Goal: Obtain resource: Obtain resource

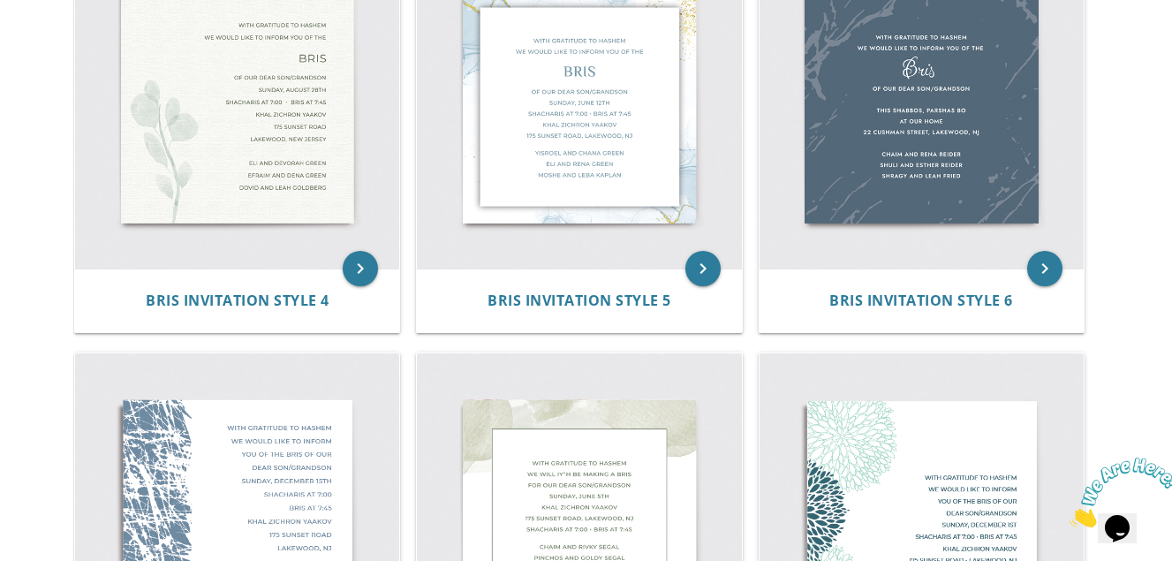
scroll to position [883, 0]
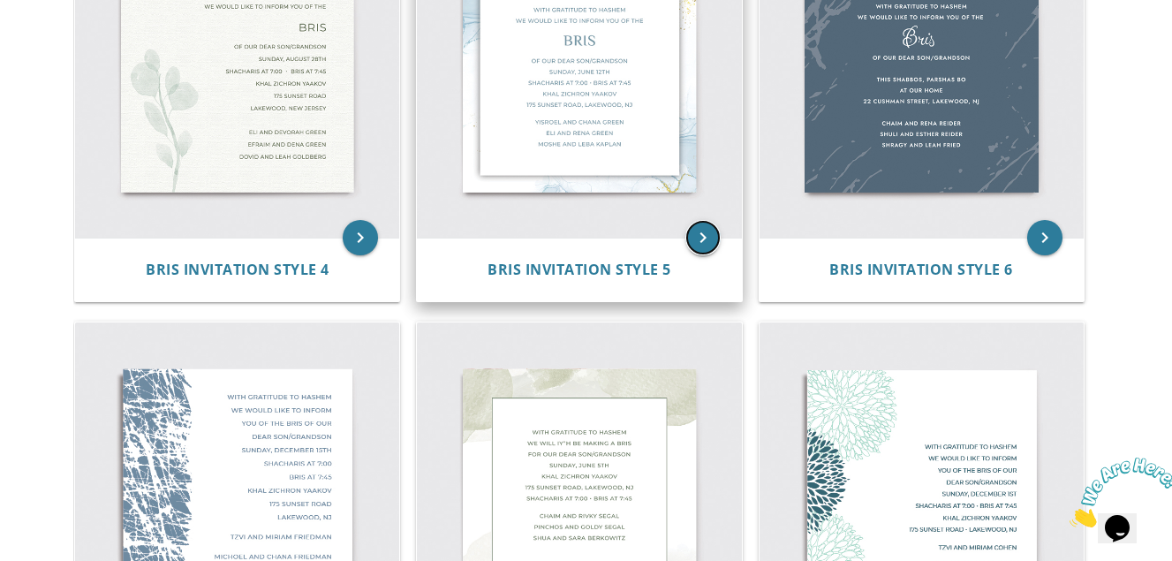
click at [694, 243] on icon "keyboard_arrow_right" at bounding box center [703, 237] width 35 height 35
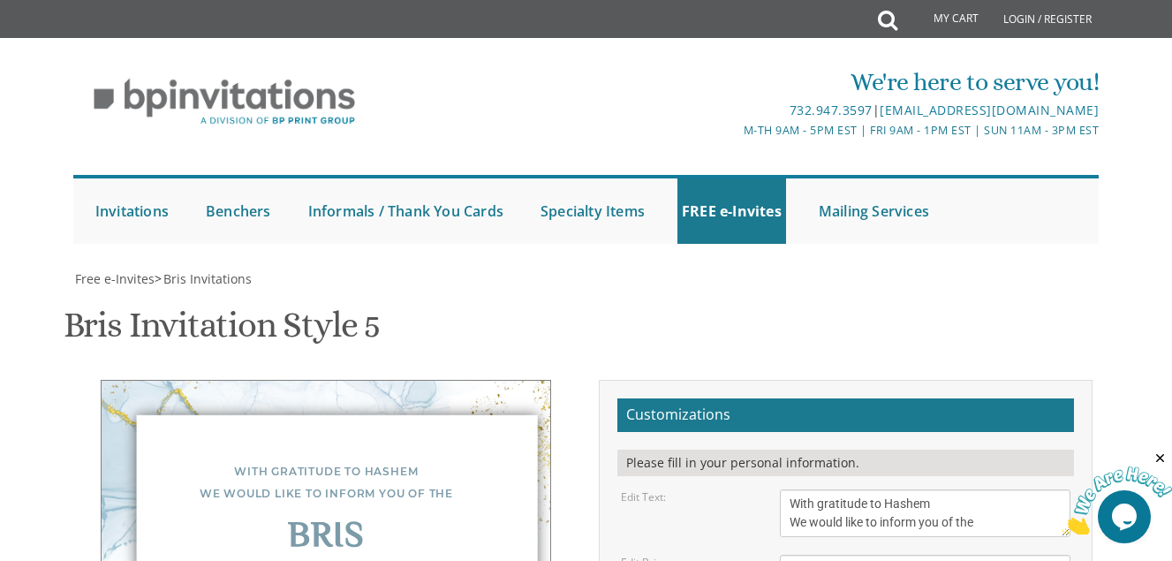
scroll to position [265, 0]
click at [958, 489] on textarea "With gratitude to Hashem We would like to inform you of the" at bounding box center [925, 513] width 291 height 48
type textarea "With gratitude to [PERSON_NAME] We would like to inform you of the"
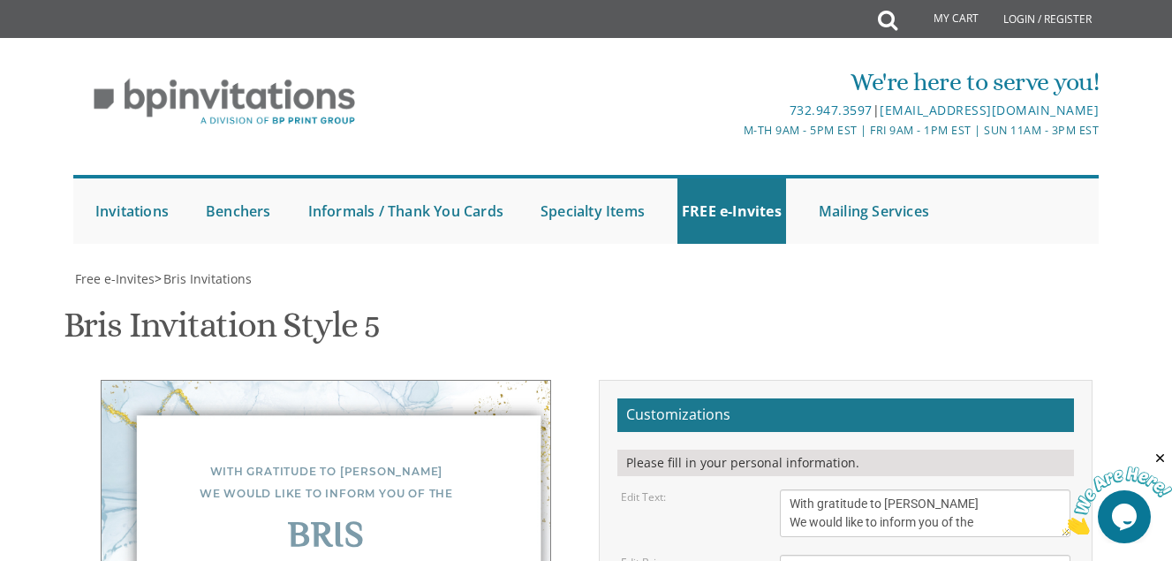
drag, startPoint x: 917, startPoint y: 194, endPoint x: 699, endPoint y: 188, distance: 218.3
drag, startPoint x: 996, startPoint y: 71, endPoint x: 784, endPoint y: 34, distance: 215.1
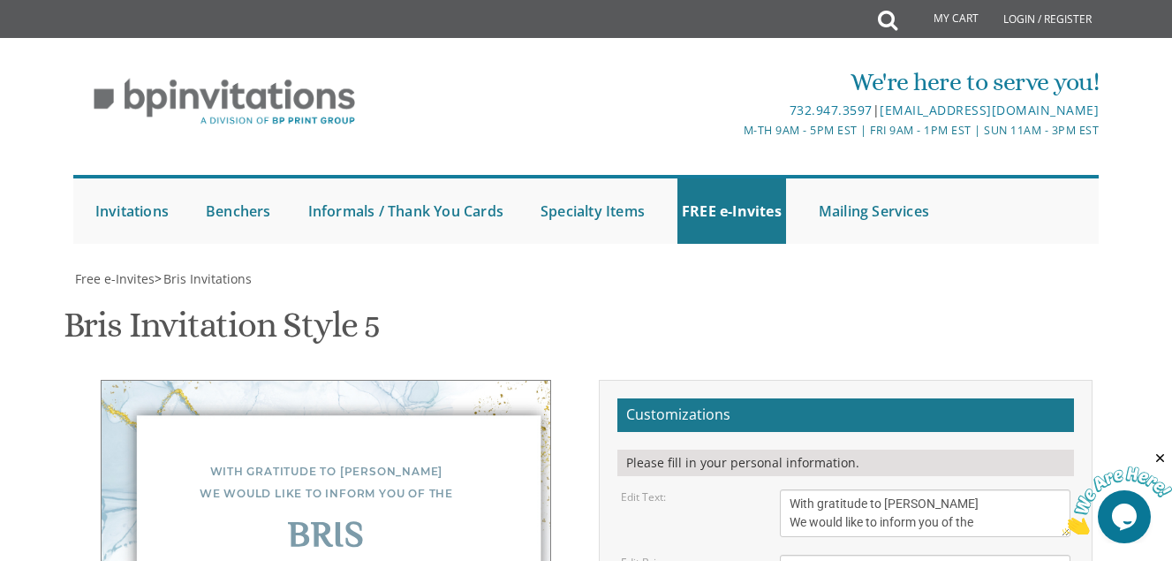
scroll to position [530, 0]
type textarea "Of our dear son/grandson [PERSON_NAME]"H this Shabbos, [PERSON_NAME] at [GEOGRA…"
drag, startPoint x: 935, startPoint y: 244, endPoint x: 772, endPoint y: 209, distance: 166.2
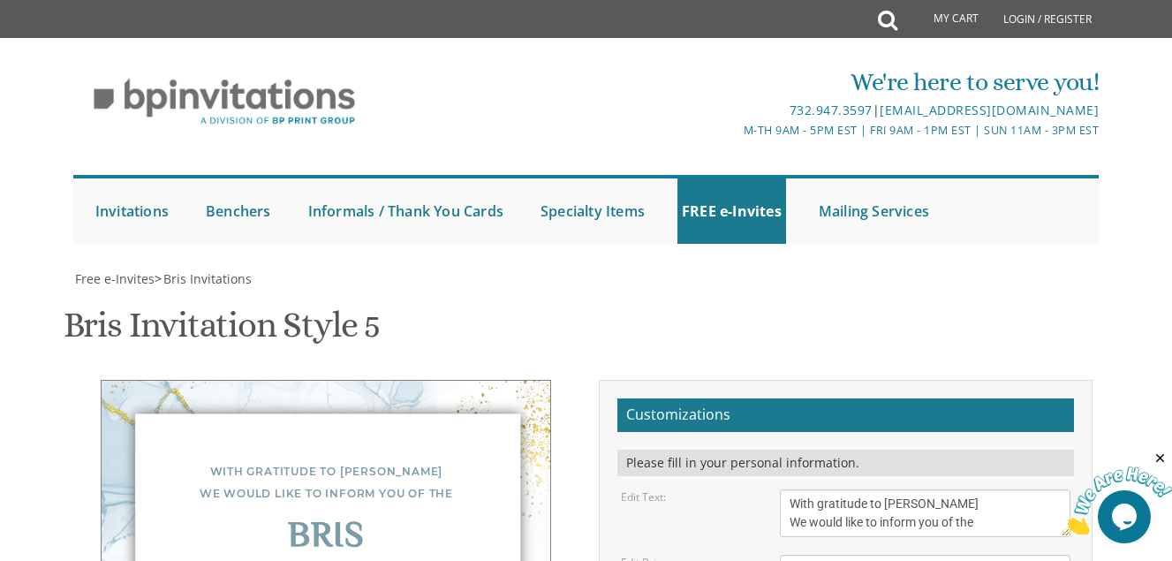
drag, startPoint x: 924, startPoint y: 206, endPoint x: 764, endPoint y: 195, distance: 160.3
drag, startPoint x: 928, startPoint y: 242, endPoint x: 779, endPoint y: 201, distance: 153.9
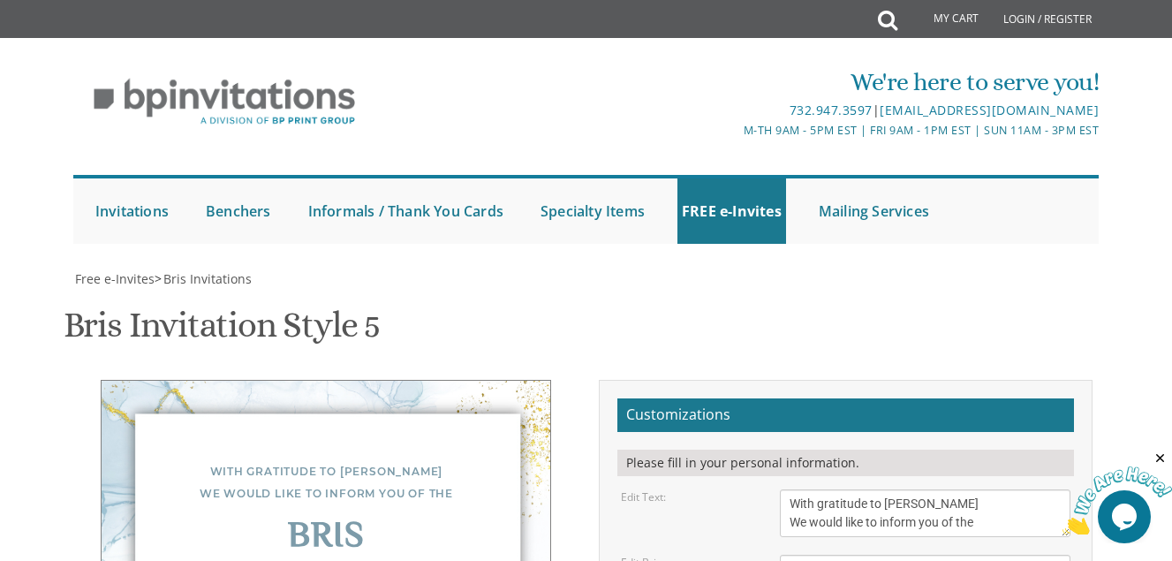
type textarea "[PERSON_NAME] and [PERSON_NAME] [PERSON_NAME] and [PERSON_NAME] [PERSON_NAME] a…"
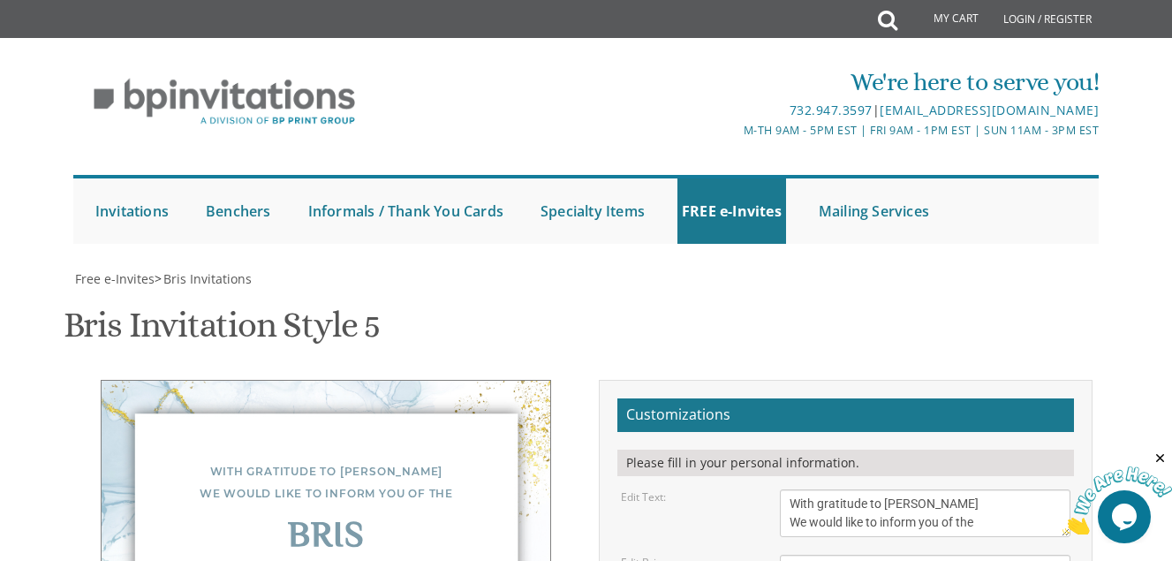
type input "[EMAIL_ADDRESS][DOMAIN_NAME]"
